Goal: Task Accomplishment & Management: Manage account settings

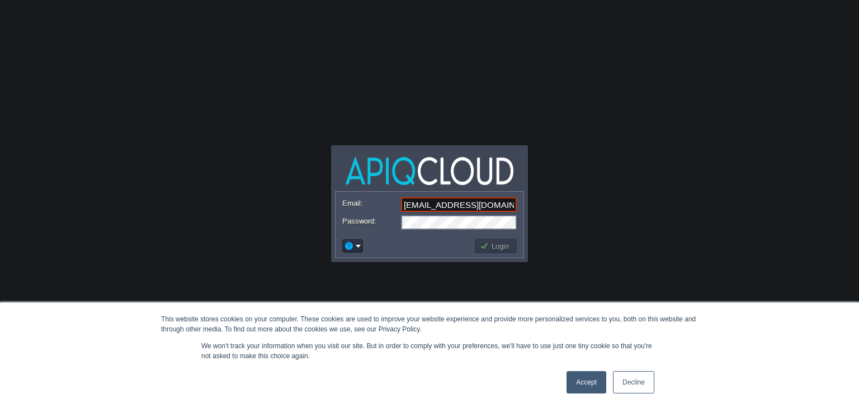
type input "ava0451pat@gmail.com"
click at [379, 191] on div "Email: ava0451pat@gmail.com Password: Login" at bounding box center [429, 224] width 189 height 67
click at [497, 248] on button "Login" at bounding box center [496, 246] width 32 height 10
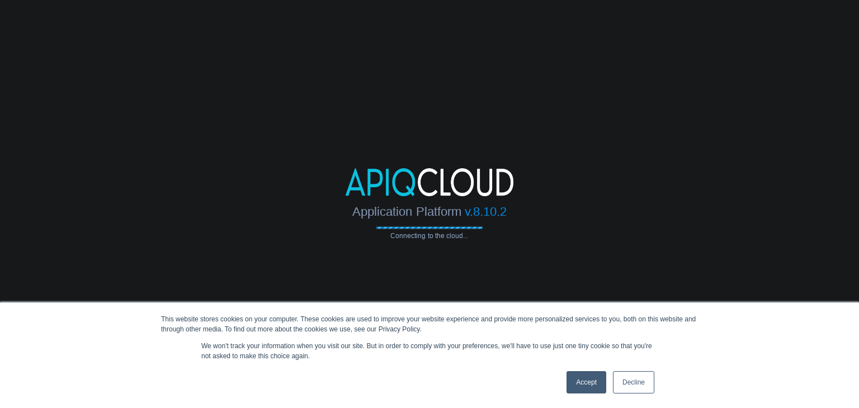
click at [579, 384] on link "Accept" at bounding box center [587, 382] width 40 height 22
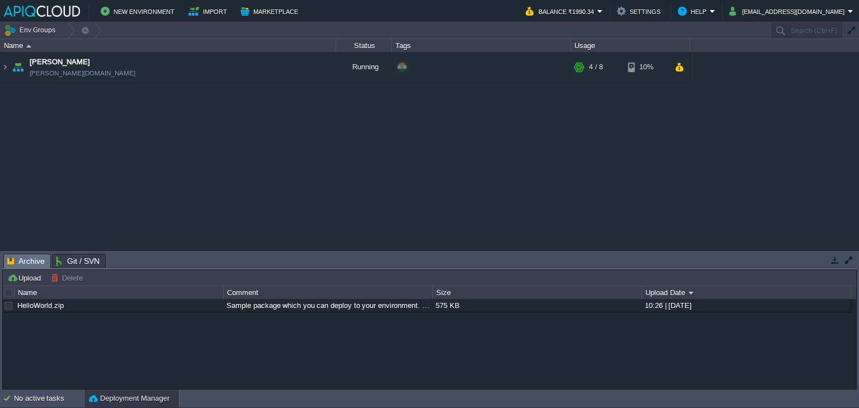
click at [682, 177] on div "Chaitanya avadhoot.in1.apiqcloud.com Running + Add to Env Group RAM 38% CPU 1% …" at bounding box center [429, 151] width 859 height 199
click at [840, 12] on button "ava0451pat@gmail.com" at bounding box center [788, 10] width 119 height 13
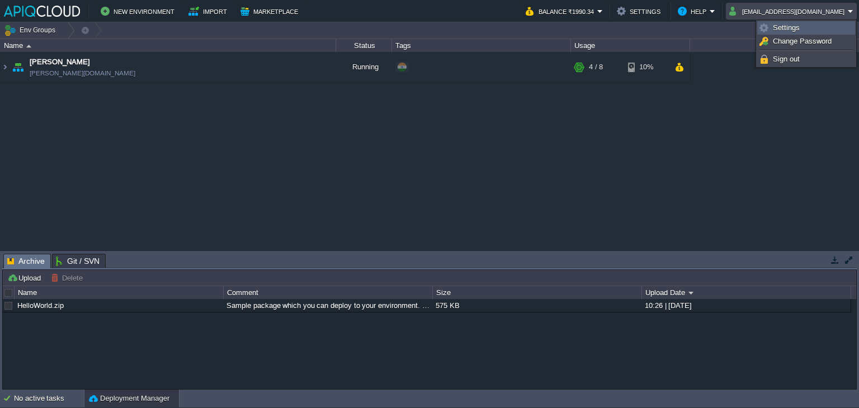
click at [784, 29] on span "Settings" at bounding box center [786, 27] width 27 height 8
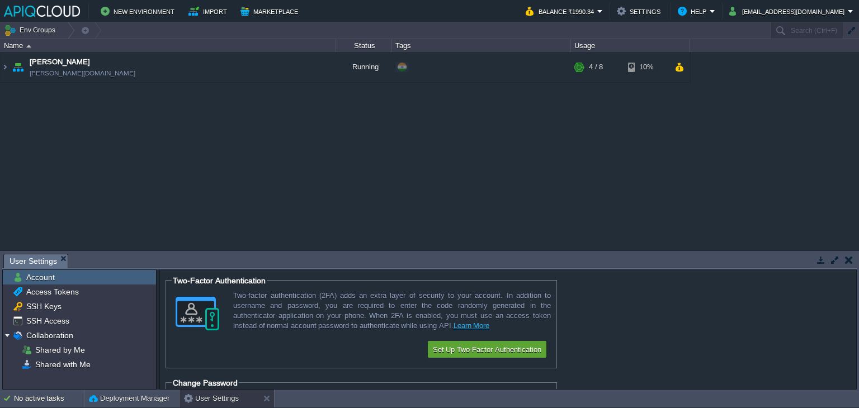
click at [853, 260] on td at bounding box center [849, 259] width 14 height 13
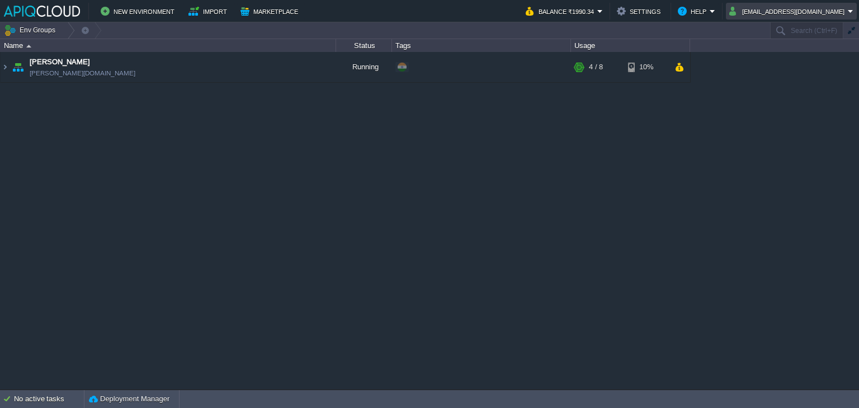
click at [832, 10] on button "ava0451pat@gmail.com" at bounding box center [788, 10] width 119 height 13
click at [783, 59] on span "Sign out" at bounding box center [786, 59] width 27 height 8
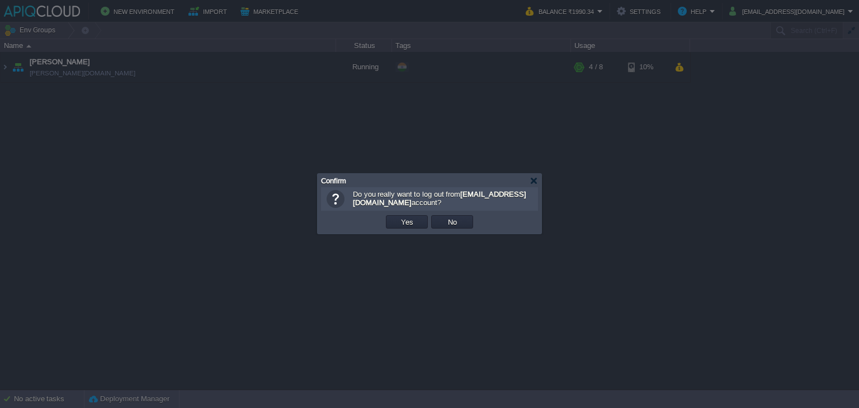
click at [722, 194] on div at bounding box center [429, 204] width 859 height 408
click at [531, 184] on div at bounding box center [534, 181] width 8 height 8
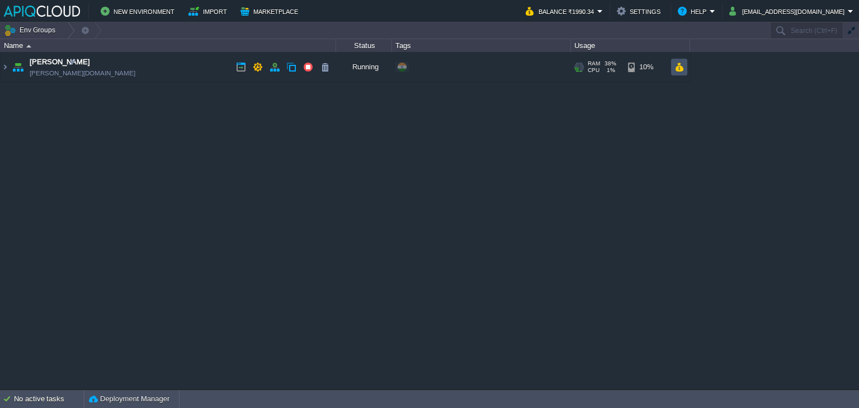
click at [677, 68] on button "button" at bounding box center [680, 67] width 10 height 10
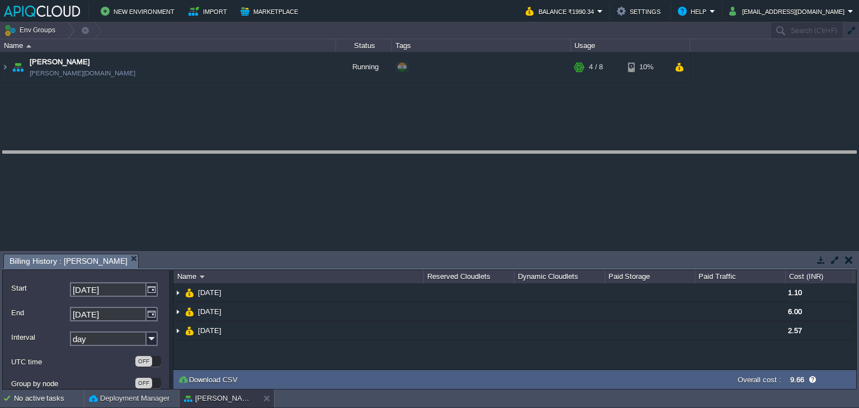
drag, startPoint x: 415, startPoint y: 267, endPoint x: 426, endPoint y: 164, distance: 103.5
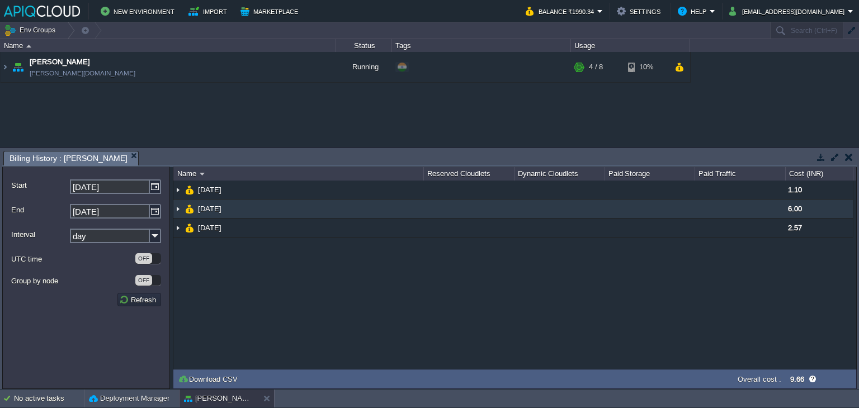
click at [177, 209] on img at bounding box center [177, 209] width 9 height 18
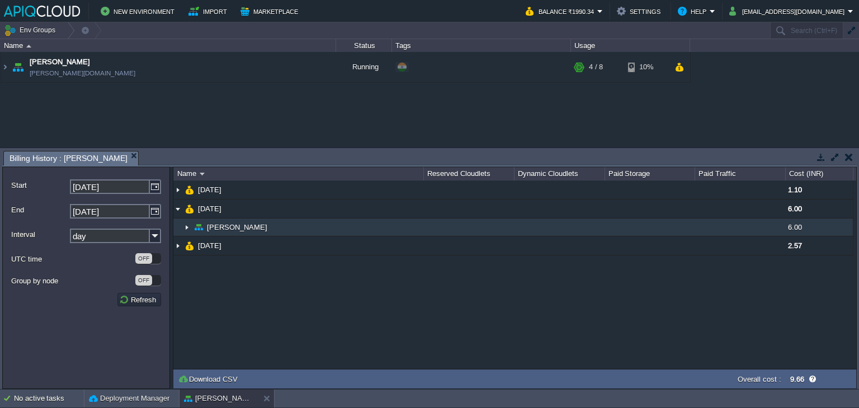
click at [186, 229] on img at bounding box center [186, 227] width 9 height 17
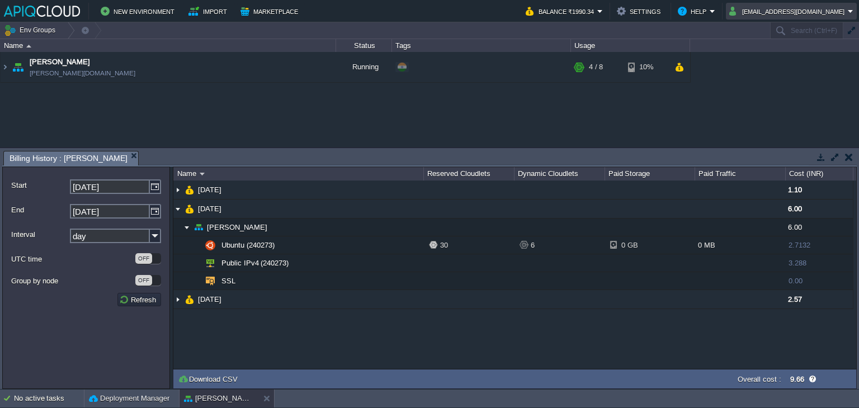
click at [840, 12] on button "ava0451pat@gmail.com" at bounding box center [788, 10] width 119 height 13
click at [781, 59] on span "Sign out" at bounding box center [786, 59] width 27 height 8
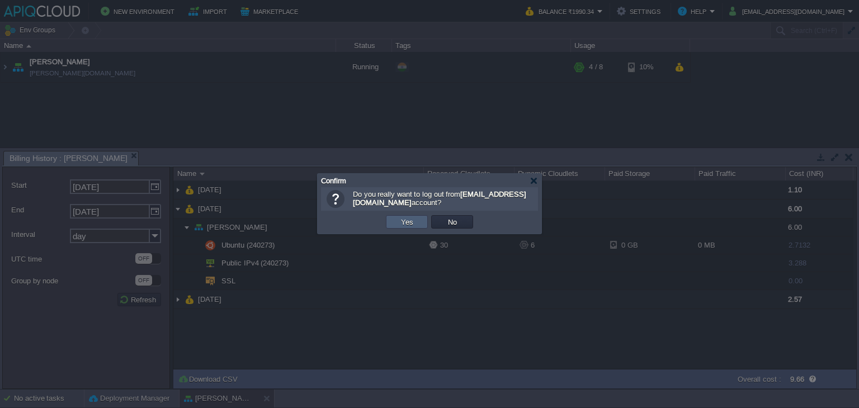
click at [412, 222] on button "Yes" at bounding box center [407, 222] width 19 height 10
